Goal: Transaction & Acquisition: Purchase product/service

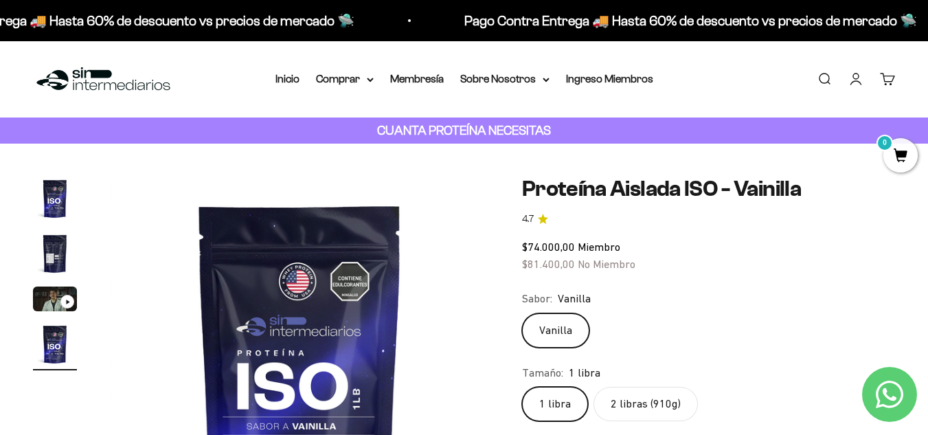
click at [818, 76] on link "Buscar" at bounding box center [823, 78] width 15 height 15
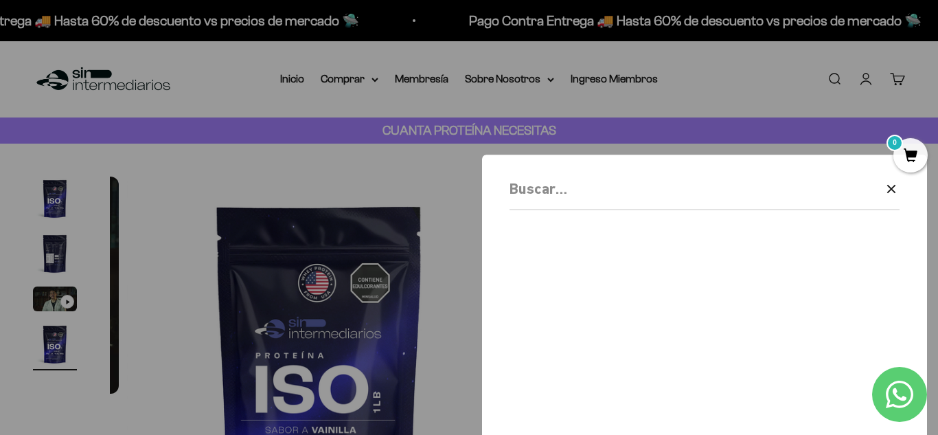
scroll to position [0, 1178]
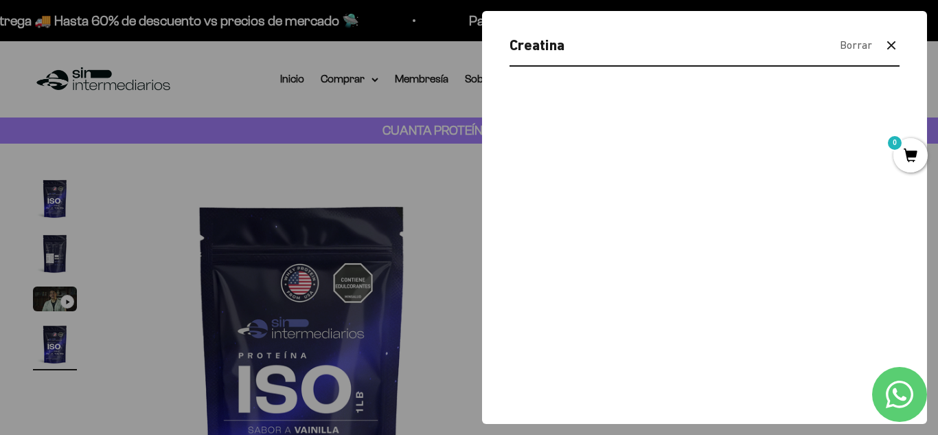
type input "Creatina"
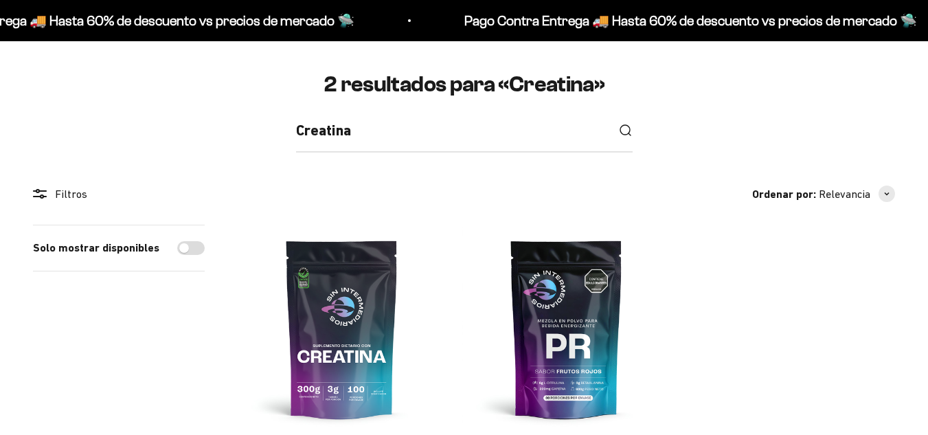
scroll to position [170, 0]
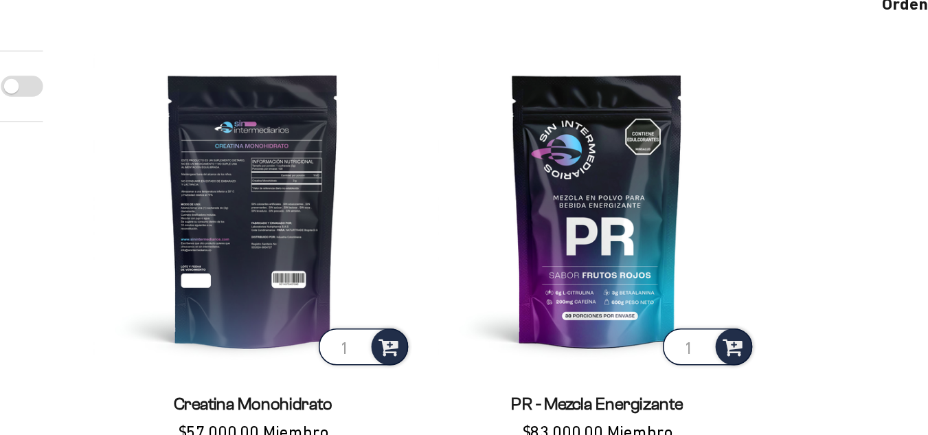
click at [344, 297] on img at bounding box center [342, 274] width 208 height 208
